Goal: Task Accomplishment & Management: Use online tool/utility

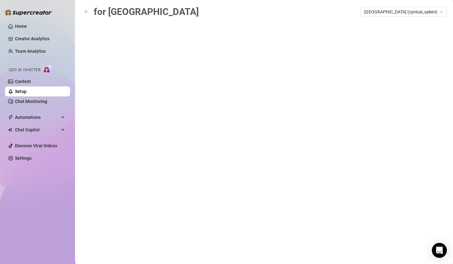
click at [27, 92] on link "Setup" at bounding box center [21, 91] width 12 height 5
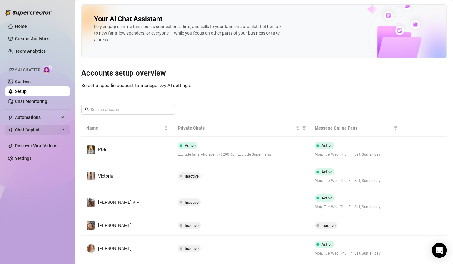
click at [43, 129] on span "Chat Copilot" at bounding box center [37, 130] width 44 height 10
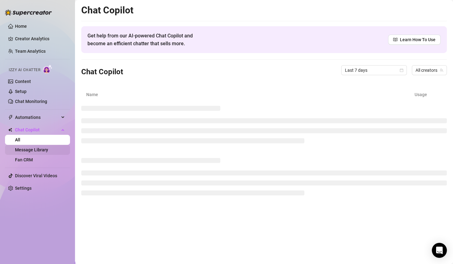
click at [46, 150] on link "Message Library" at bounding box center [31, 149] width 33 height 5
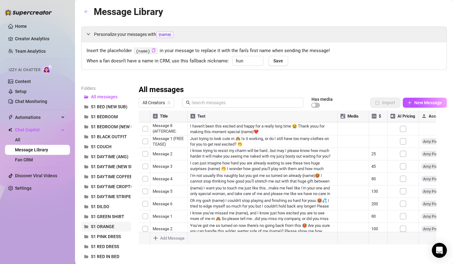
scroll to position [32, 0]
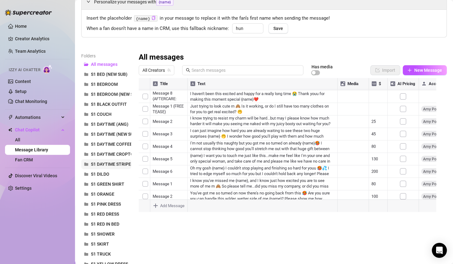
click at [118, 162] on span "S1 DAYTIME STRIPES" at bounding box center [112, 164] width 42 height 5
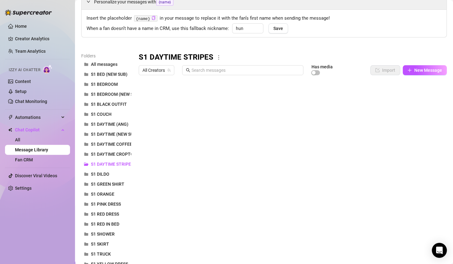
click at [257, 154] on div at bounding box center [290, 147] width 302 height 139
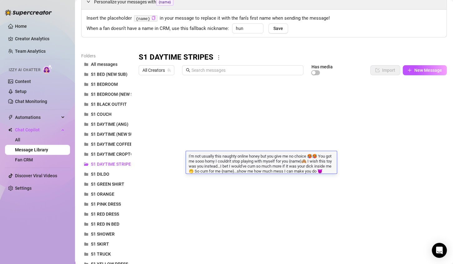
click at [257, 154] on textarea "I'm not usually this naughty online honey but you give me no choice 🥵🥵 You got …" at bounding box center [261, 163] width 151 height 21
type textarea "I'm not usually this naughty online love but you give me no choice 🥵🥵 You got m…"
click at [257, 156] on textarea "I'm not usually this naughty online love but you give me no choice 🥵🥵 You got m…" at bounding box center [261, 163] width 151 height 21
click at [248, 155] on textarea "I'm not usually this naughty online love but you give me no choice 🥵🥵 You got m…" at bounding box center [261, 163] width 151 height 21
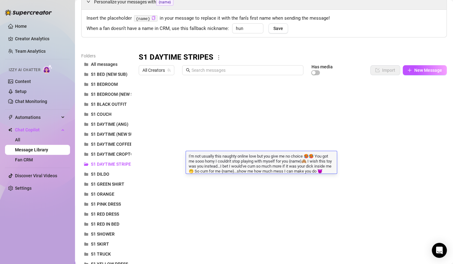
click at [256, 156] on textarea "I'm not usually this naughty online love but you give me no choice 🥵🥵 You got m…" at bounding box center [261, 163] width 151 height 21
click at [257, 156] on textarea "I'm not usually this naughty online love but you give me no choice 🥵🥵 You got m…" at bounding box center [261, 163] width 151 height 21
type textarea "I'm not usually this naughty online love, but you give me no choice 🥵🥵 You got …"
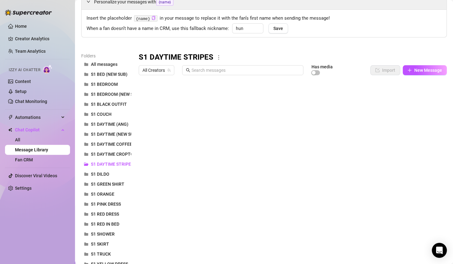
click at [255, 233] on div "Folders All messages S1 BED (NEW SUB) S1 BEDROOM S1 BEDROOM (NEW SUB) S1 BLACK …" at bounding box center [263, 198] width 365 height 292
click at [285, 189] on div at bounding box center [290, 147] width 302 height 139
click at [258, 135] on div at bounding box center [290, 147] width 302 height 139
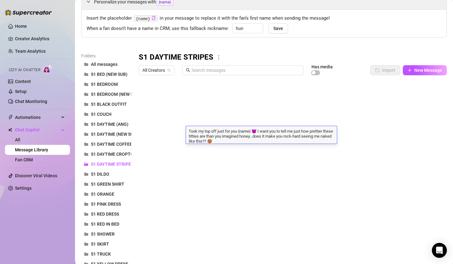
click at [258, 135] on textarea "Took my top off just for you {name} 😈 I want you to tell me just how prettier t…" at bounding box center [261, 136] width 151 height 16
type textarea "Took my top off just for you {name} 😈 I want you to tell me just how prettier t…"
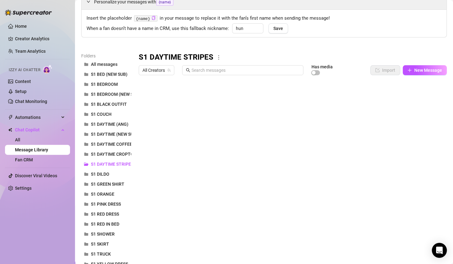
click at [238, 198] on div at bounding box center [290, 147] width 302 height 139
